Goal: Use online tool/utility: Utilize a website feature to perform a specific function

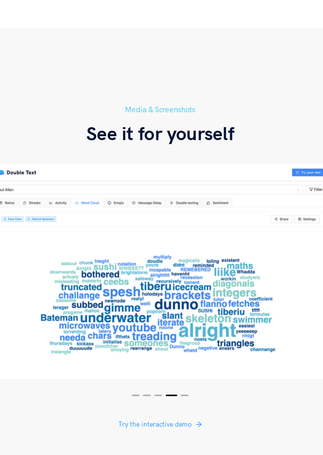
scroll to position [1395, 0]
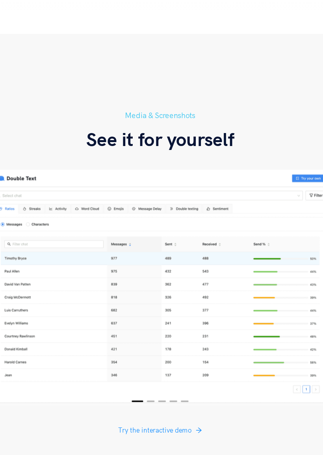
click at [147, 399] on span "Try the interactive demo" at bounding box center [157, 426] width 61 height 9
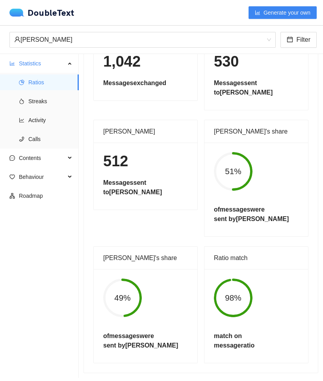
scroll to position [79, 0]
click at [34, 99] on span "Streaks" at bounding box center [50, 101] width 44 height 16
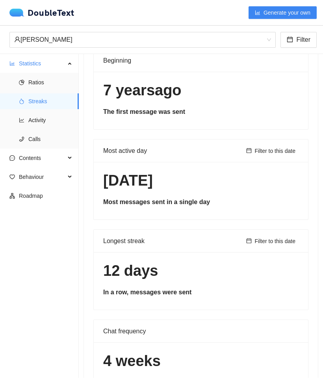
scroll to position [44, 0]
click at [34, 120] on span "Activity" at bounding box center [50, 120] width 44 height 16
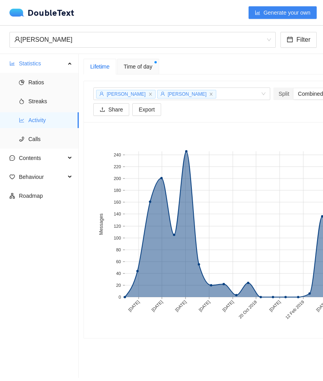
click at [33, 136] on span "Calls" at bounding box center [50, 139] width 44 height 16
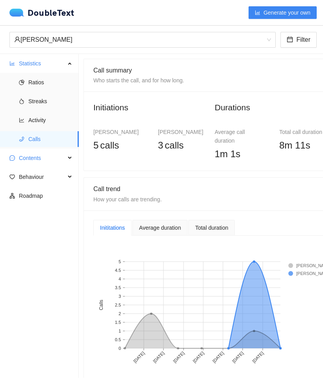
click at [24, 159] on span "Contents" at bounding box center [42, 158] width 46 height 16
click at [30, 177] on span "Word Cloud" at bounding box center [50, 177] width 44 height 16
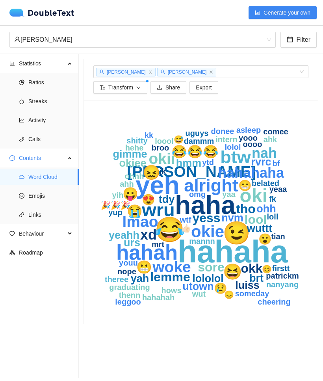
click at [39, 202] on span "Emojis" at bounding box center [50, 196] width 44 height 16
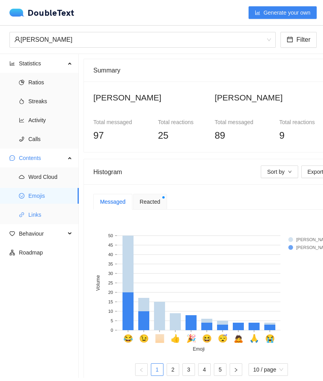
click at [34, 216] on span "Links" at bounding box center [50, 215] width 44 height 16
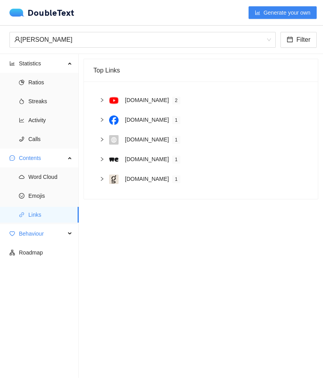
click at [24, 231] on span "Behaviour" at bounding box center [42, 234] width 46 height 16
click at [34, 256] on span "Engagement" at bounding box center [50, 252] width 44 height 16
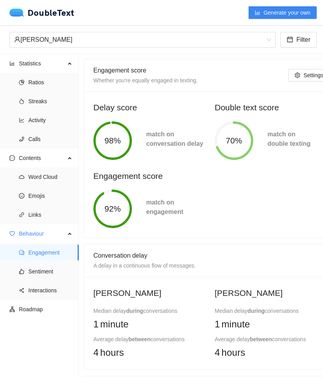
click at [35, 271] on span "Sentiment" at bounding box center [50, 271] width 44 height 16
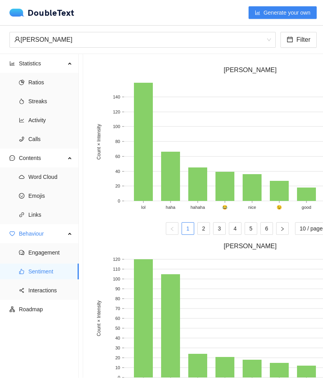
scroll to position [195, 1]
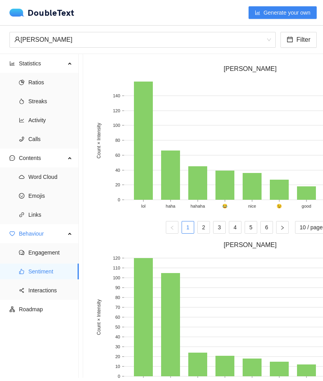
click at [26, 13] on img at bounding box center [18, 13] width 18 height 8
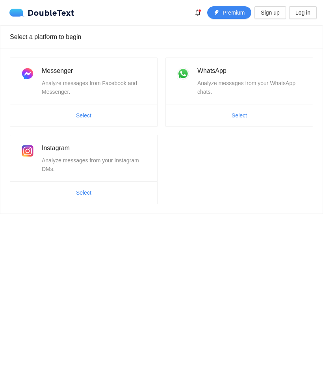
click at [240, 82] on div "Analyze messages from your WhatsApp chats." at bounding box center [250, 87] width 106 height 17
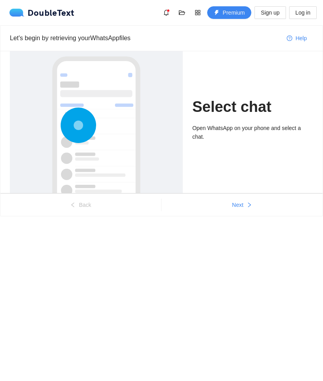
click at [244, 208] on button "Next" at bounding box center [241, 204] width 161 height 13
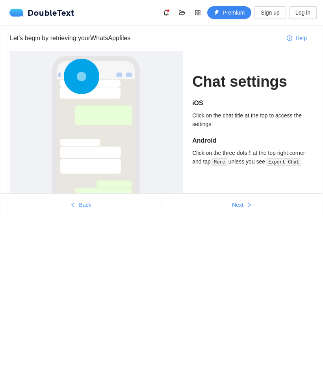
click at [243, 210] on button "Next" at bounding box center [241, 204] width 161 height 13
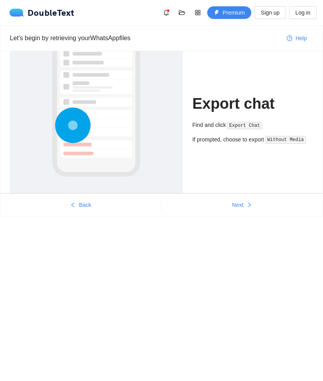
click at [250, 207] on icon "right" at bounding box center [249, 205] width 6 height 6
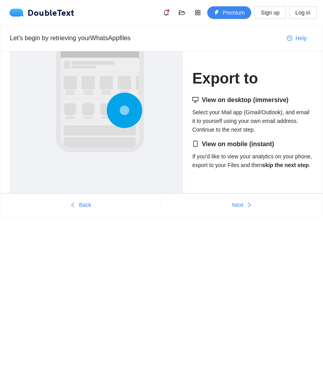
click at [248, 210] on button "Next" at bounding box center [241, 204] width 161 height 13
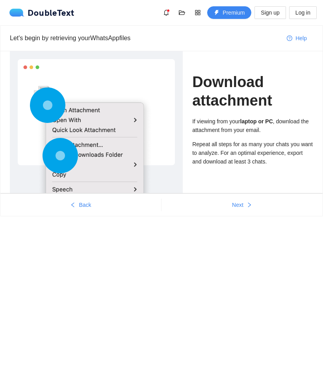
click at [242, 210] on button "Next" at bounding box center [241, 204] width 161 height 13
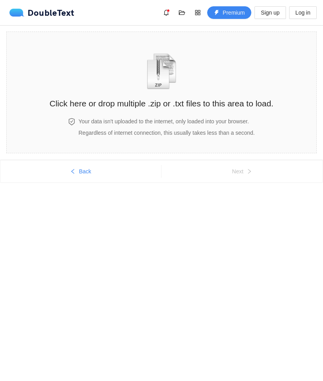
click at [42, 12] on div "DoubleText" at bounding box center [41, 13] width 65 height 8
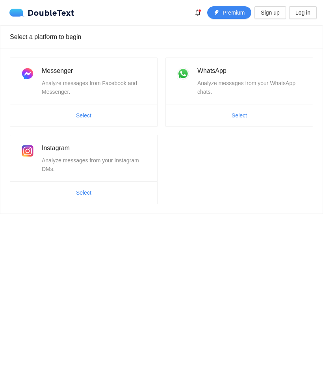
click at [38, 21] on div "DoubleText Premium Sign up Log in" at bounding box center [161, 12] width 323 height 25
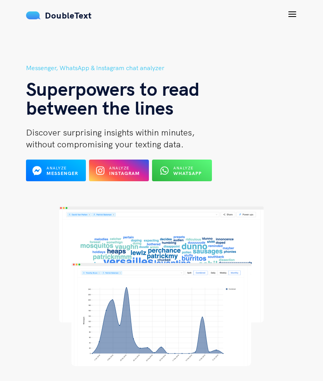
click at [293, 16] on icon at bounding box center [291, 13] width 9 height 9
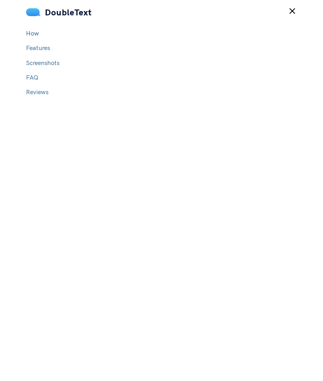
click at [35, 61] on link "Screenshots" at bounding box center [42, 63] width 33 height 8
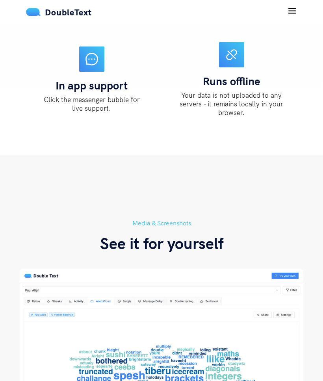
scroll to position [1482, 0]
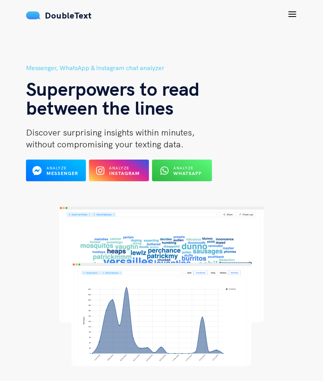
click at [191, 173] on b "WhatsApp" at bounding box center [187, 173] width 28 height 6
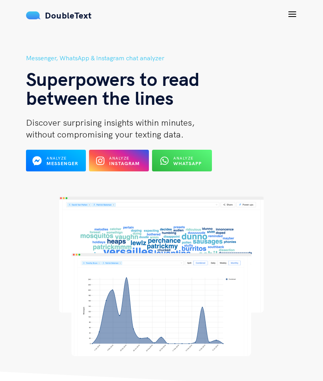
click at [293, 15] on icon at bounding box center [291, 13] width 9 height 9
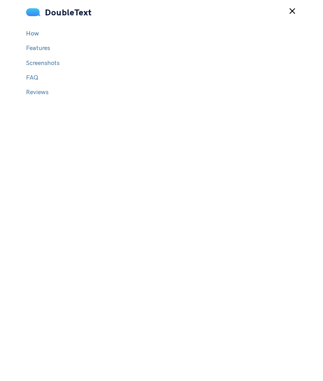
click at [27, 78] on link "FAQ" at bounding box center [32, 77] width 12 height 8
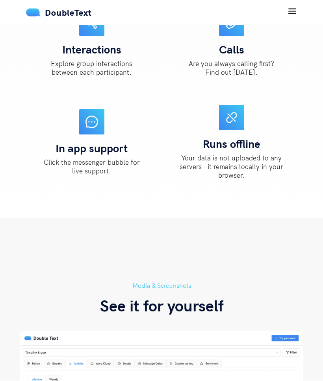
scroll to position [1866, 0]
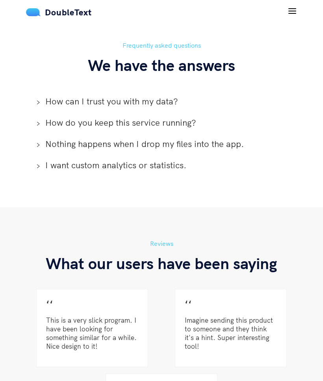
click at [59, 95] on span "How can I trust you with my data?" at bounding box center [166, 101] width 242 height 12
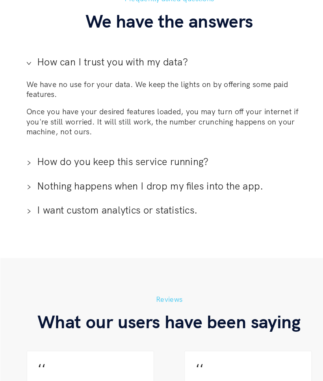
scroll to position [1868, 0]
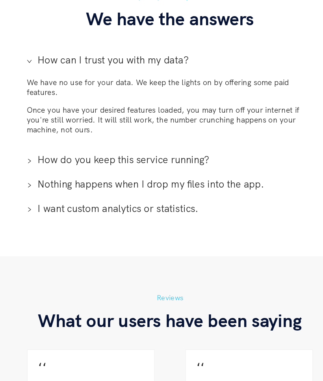
click at [45, 223] on span "I want custom analytics or statistics." at bounding box center [166, 229] width 242 height 12
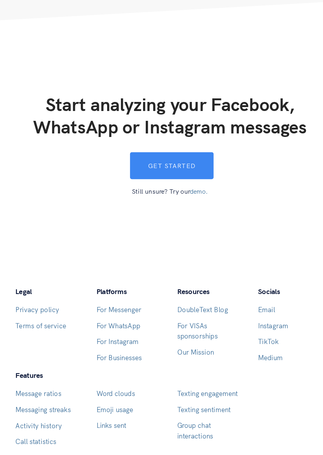
scroll to position [2357, 0]
click at [168, 189] on button "Get started" at bounding box center [162, 201] width 73 height 24
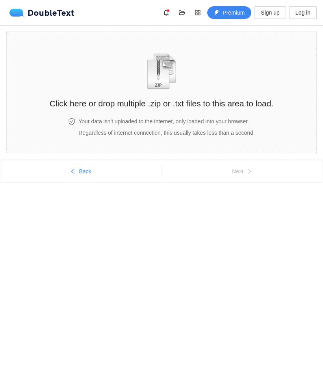
click at [231, 7] on button "Premium" at bounding box center [229, 12] width 44 height 13
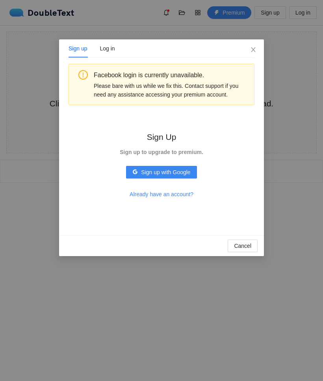
click at [254, 241] on button "Cancel" at bounding box center [242, 245] width 30 height 13
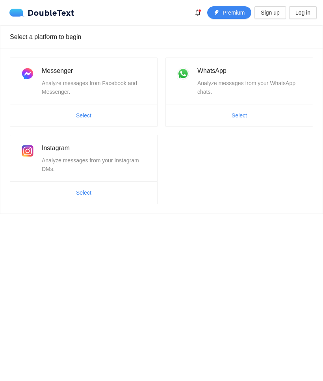
click at [243, 113] on span "Select" at bounding box center [238, 115] width 15 height 9
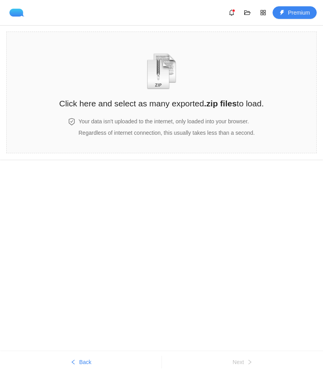
click at [236, 102] on h2 "Click here and select as many exported .zip files to load." at bounding box center [161, 103] width 204 height 13
click at [78, 363] on button "Back" at bounding box center [80, 361] width 161 height 13
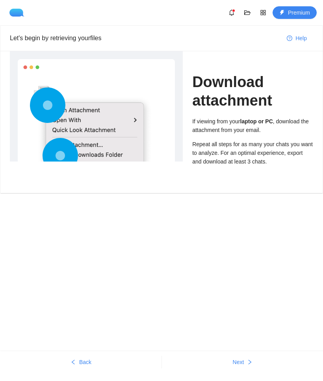
click at [80, 368] on button "Back" at bounding box center [80, 361] width 161 height 13
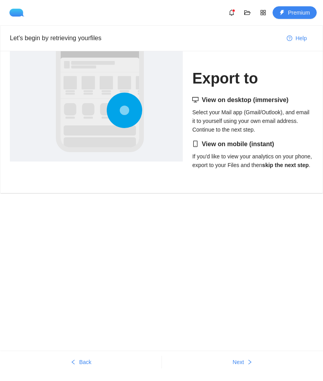
click at [81, 363] on span "Back" at bounding box center [85, 361] width 12 height 9
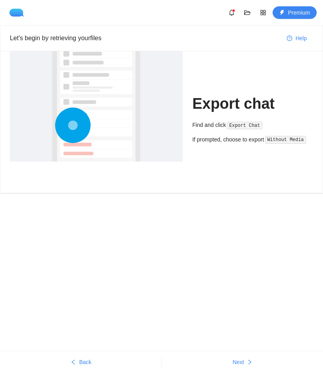
click at [80, 361] on span "Back" at bounding box center [85, 361] width 12 height 9
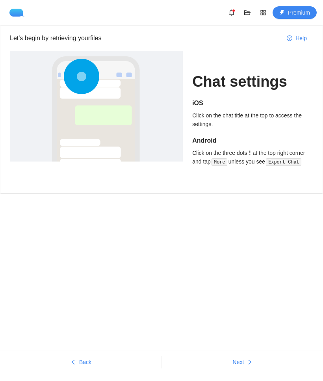
click at [79, 360] on span "Back" at bounding box center [85, 361] width 12 height 9
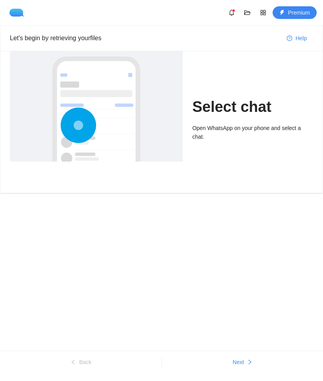
click at [244, 359] on button "Next" at bounding box center [242, 361] width 161 height 13
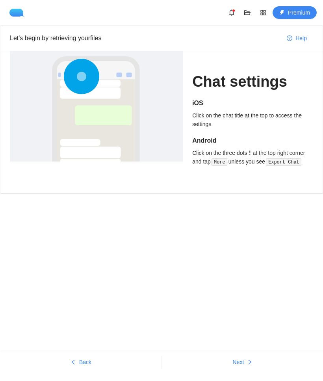
click at [244, 362] on button "Next" at bounding box center [242, 361] width 161 height 13
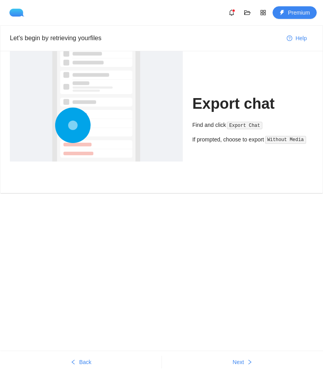
click at [241, 361] on span "Next" at bounding box center [238, 361] width 11 height 9
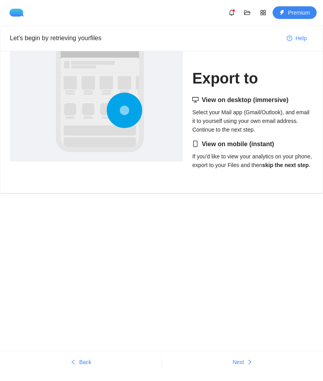
click at [242, 362] on span "Next" at bounding box center [238, 361] width 11 height 9
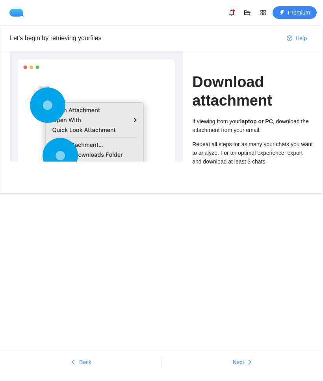
click at [243, 360] on span "Next" at bounding box center [238, 361] width 11 height 9
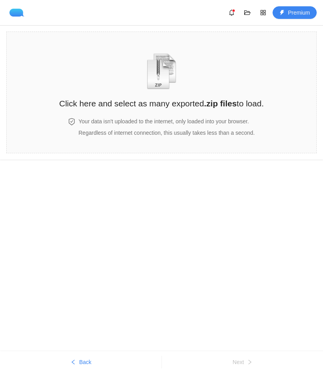
click at [203, 97] on h2 "Click here and select as many exported .zip files to load." at bounding box center [161, 103] width 204 height 13
